Goal: Check status: Check status

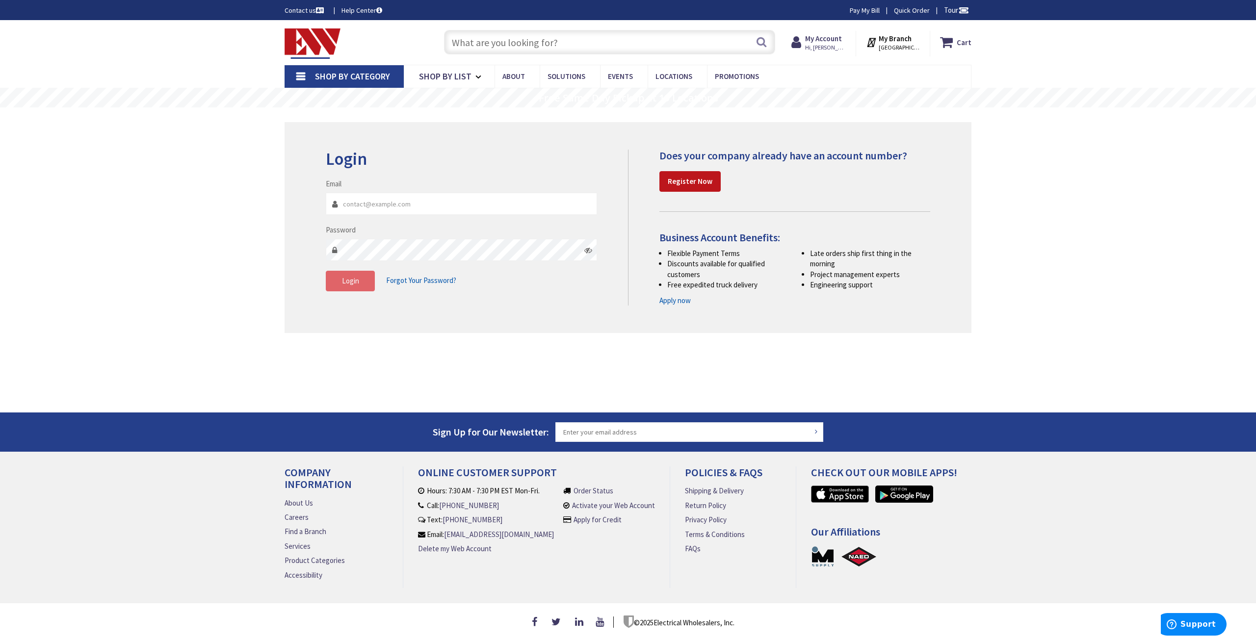
type input "[PERSON_NAME][EMAIL_ADDRESS][DOMAIN_NAME]"
click at [355, 277] on span "Login" at bounding box center [350, 280] width 17 height 9
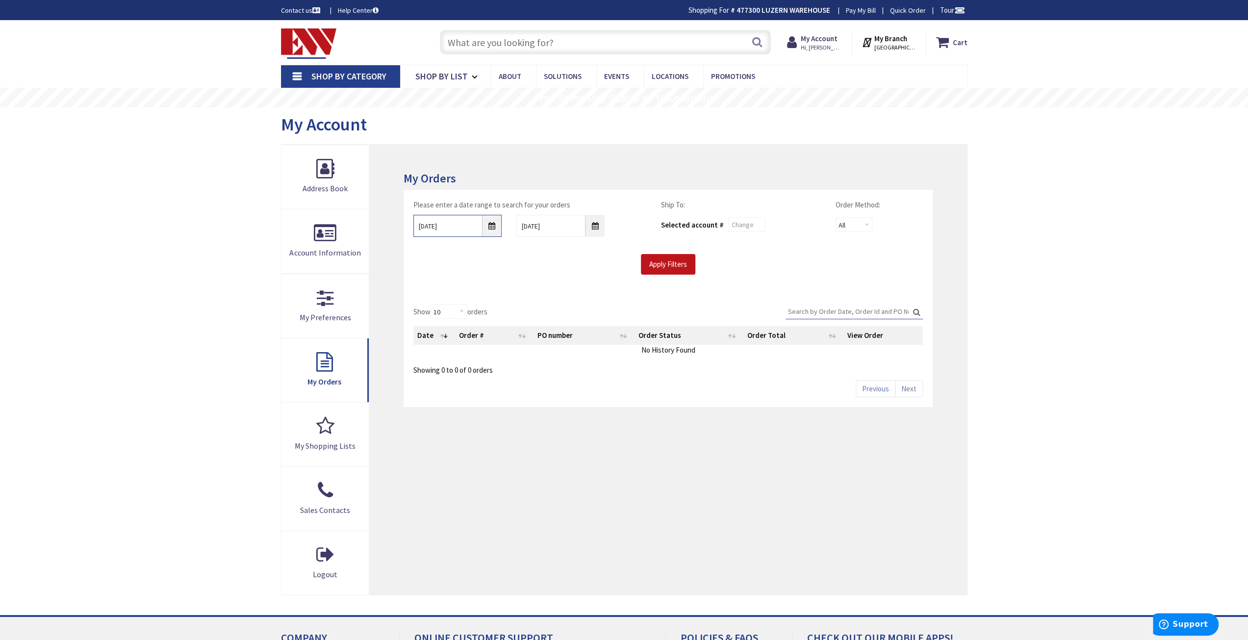
click at [497, 227] on input "[DATE]" at bounding box center [457, 226] width 88 height 22
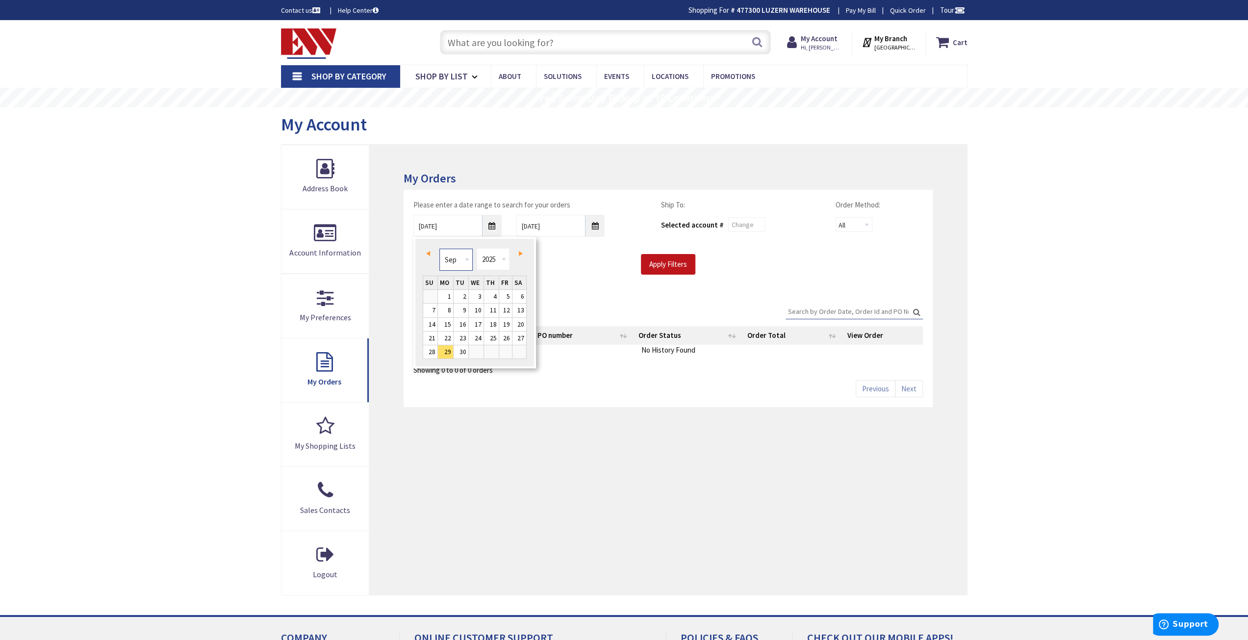
click at [458, 258] on select "Jan Feb Mar Apr May Jun [DATE] Aug Sep Oct Nov Dec" at bounding box center [455, 260] width 33 height 22
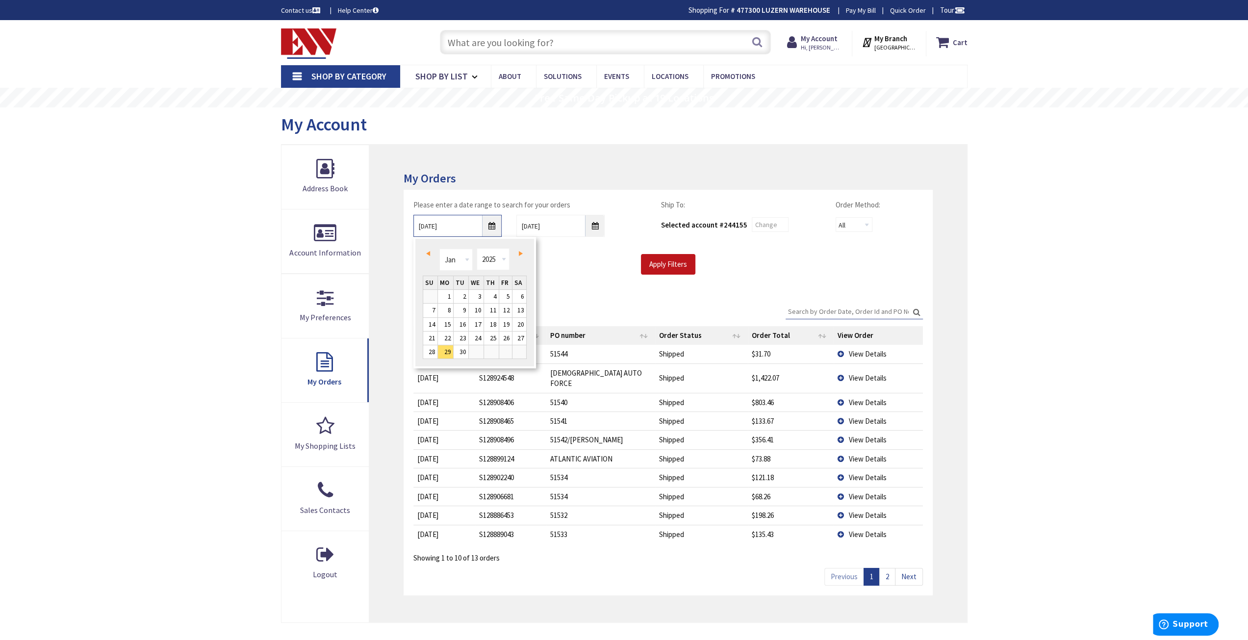
type input "[DATE]"
click at [671, 262] on input "Apply Filters" at bounding box center [668, 264] width 54 height 21
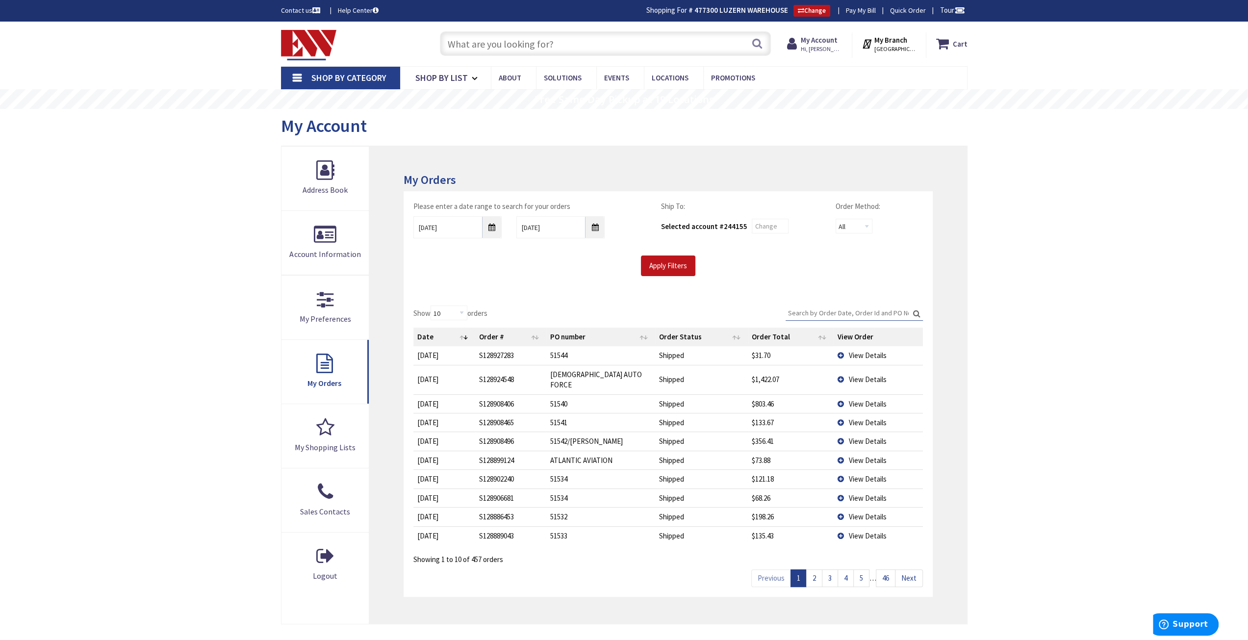
click at [817, 569] on link "2" at bounding box center [814, 577] width 16 height 17
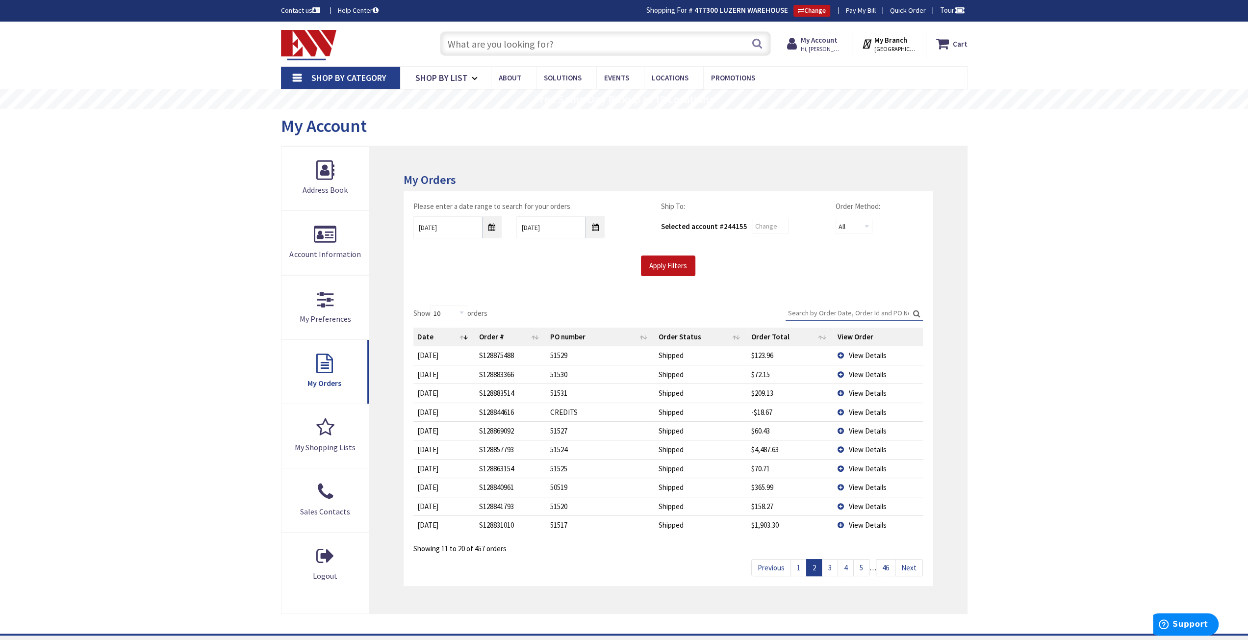
click at [856, 446] on span "View Details" at bounding box center [868, 449] width 38 height 9
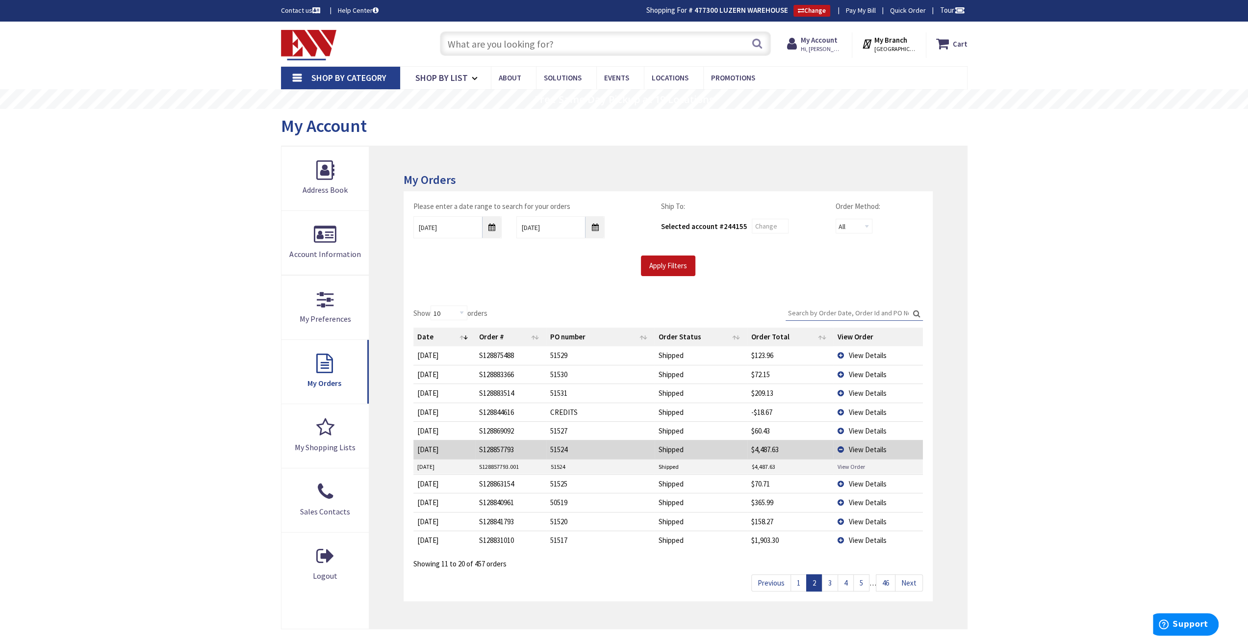
click at [854, 465] on link "View Order" at bounding box center [850, 467] width 27 height 8
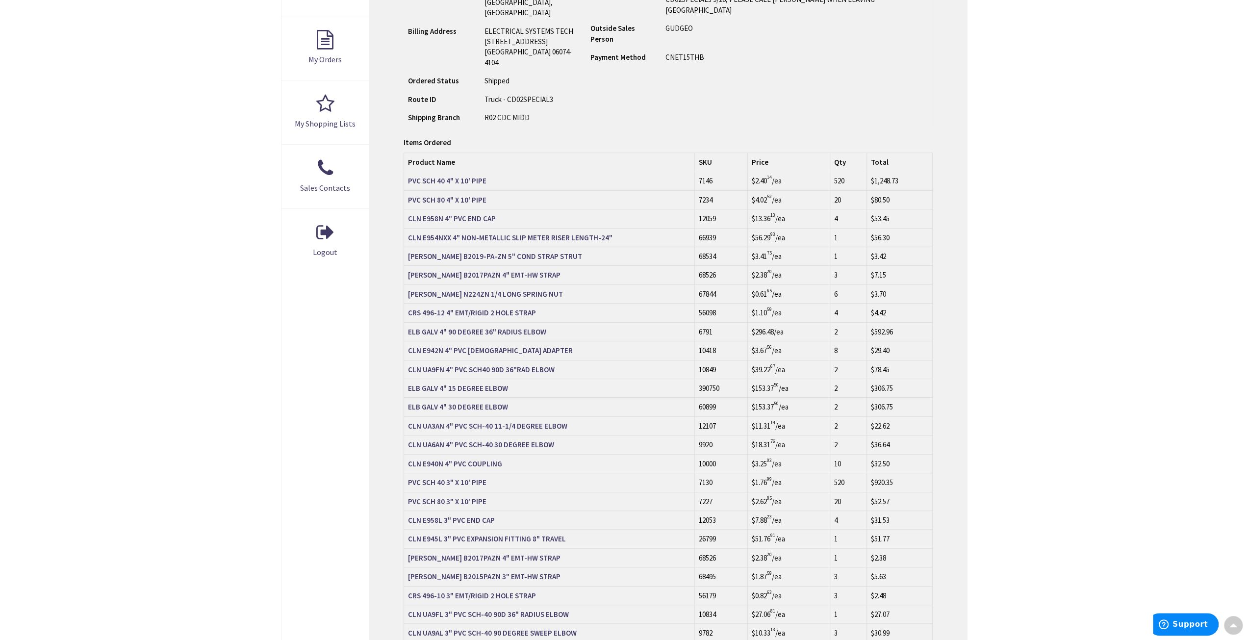
scroll to position [294, 0]
